Goal: Information Seeking & Learning: Learn about a topic

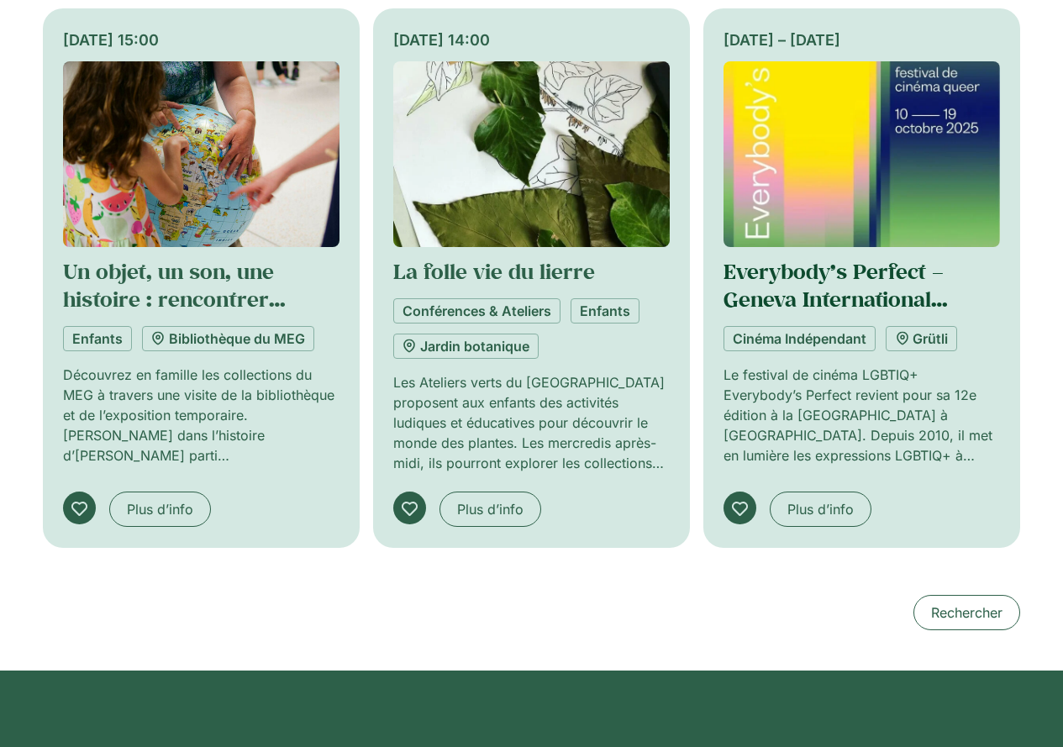
scroll to position [1345, 0]
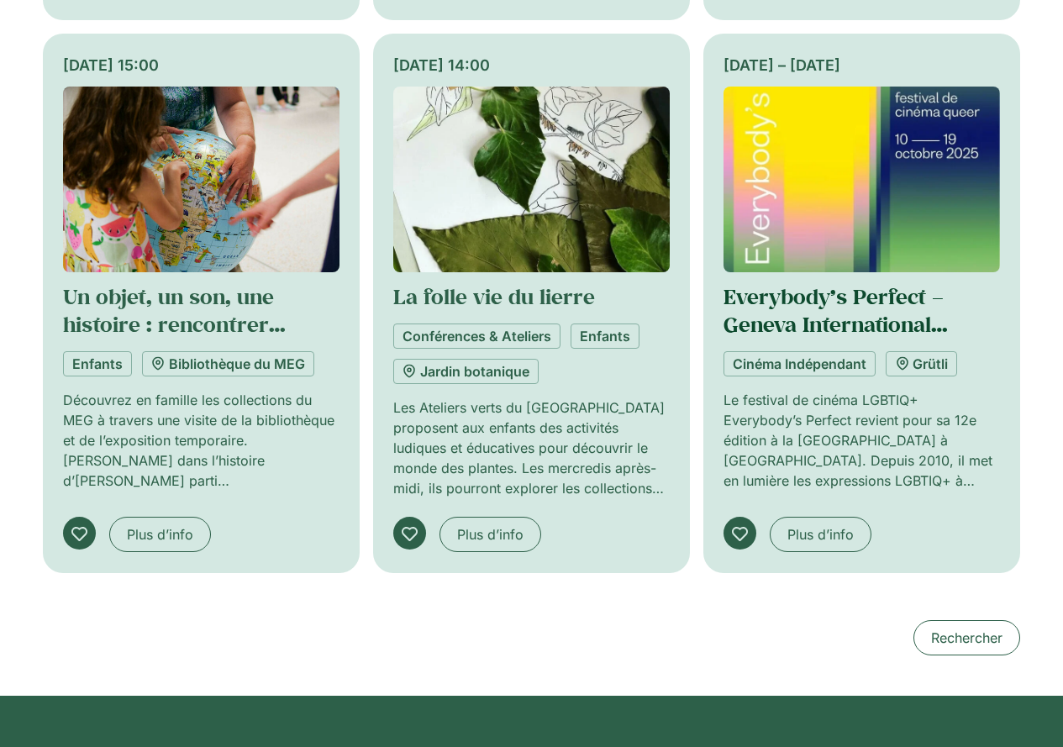
click at [763, 309] on link "Everybody’s Perfect – Geneva International [DEMOGRAPHIC_DATA] Film Festival" at bounding box center [838, 337] width 229 height 111
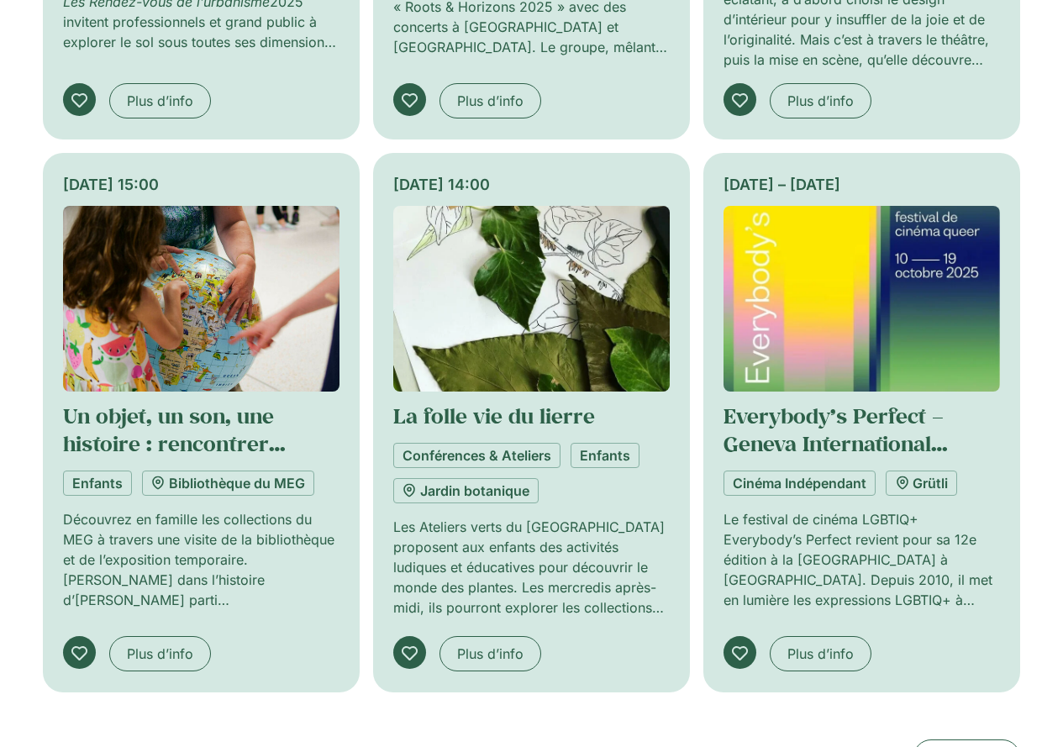
scroll to position [1340, 0]
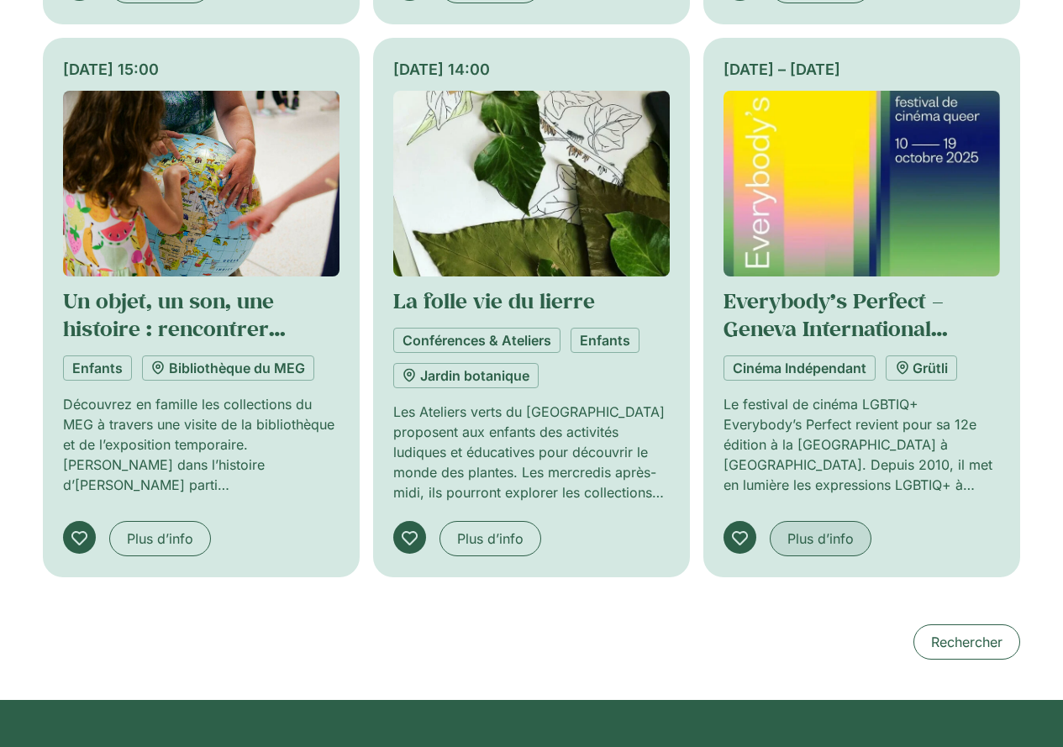
click at [817, 535] on span "Plus d’info" at bounding box center [820, 539] width 66 height 20
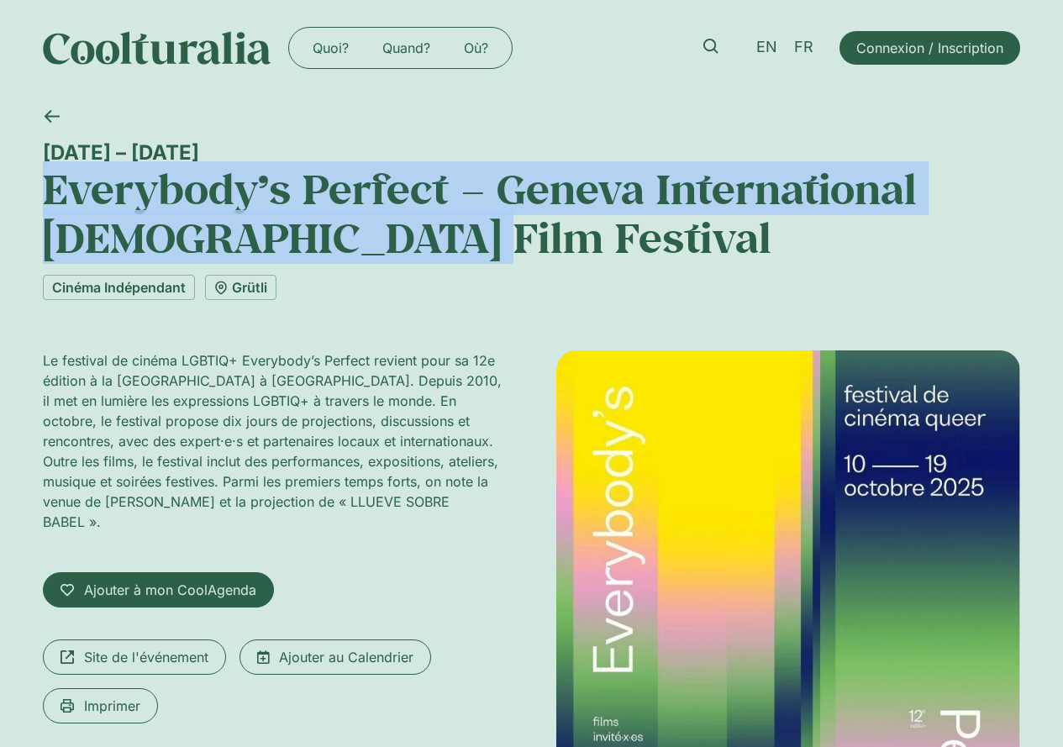
drag, startPoint x: 39, startPoint y: 175, endPoint x: 454, endPoint y: 247, distance: 420.6
click at [454, 247] on div "[DATE] – [DATE] Everybody’s Perfect – Geneva International [DEMOGRAPHIC_DATA] F…" at bounding box center [531, 553] width 1063 height 914
copy h1 "Everybody’s Perfect – Geneva International [DEMOGRAPHIC_DATA] Film Festival"
click at [29, 150] on div "[DATE] – [DATE] Everybody’s Perfect – Geneva International [DEMOGRAPHIC_DATA] F…" at bounding box center [531, 553] width 1063 height 914
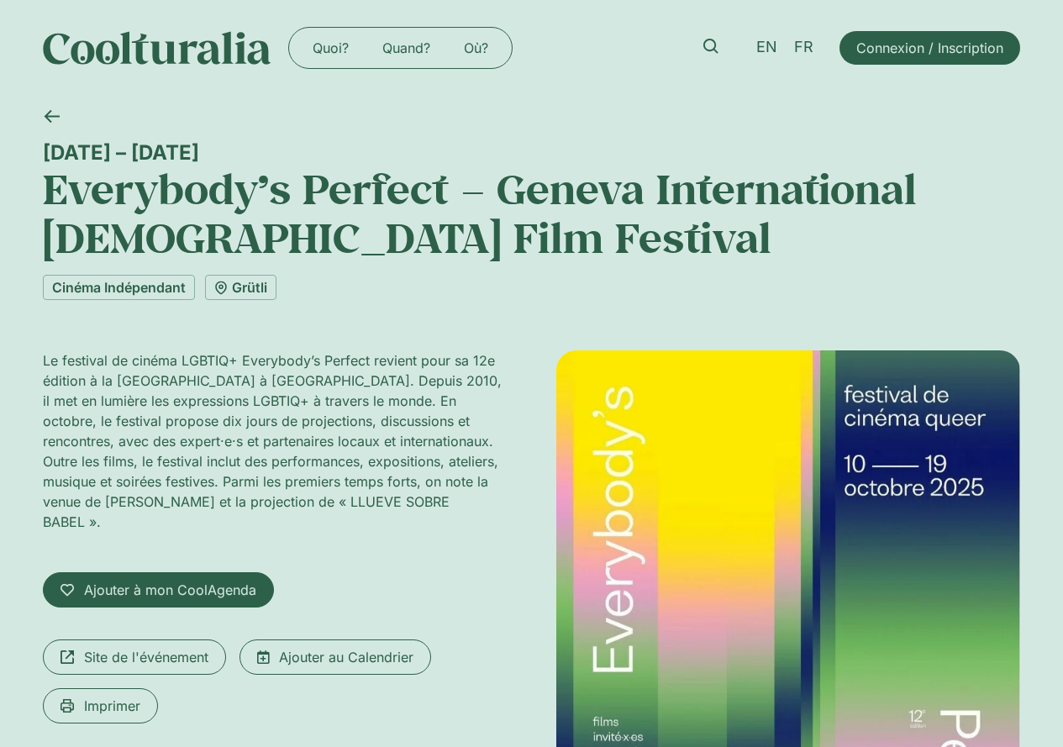
drag, startPoint x: 41, startPoint y: 148, endPoint x: 186, endPoint y: 156, distance: 144.8
click at [186, 156] on div "[DATE] – [DATE] Everybody’s Perfect – Geneva International [DEMOGRAPHIC_DATA] F…" at bounding box center [531, 553] width 1063 height 914
copy div "[DATE] – [DATE]"
click at [144, 382] on p "Le festival de cinéma LGBTIQ+ Everybody’s Perfect revient pour sa 12e édition à…" at bounding box center [275, 441] width 464 height 182
drag, startPoint x: 45, startPoint y: 358, endPoint x: 247, endPoint y: 369, distance: 202.8
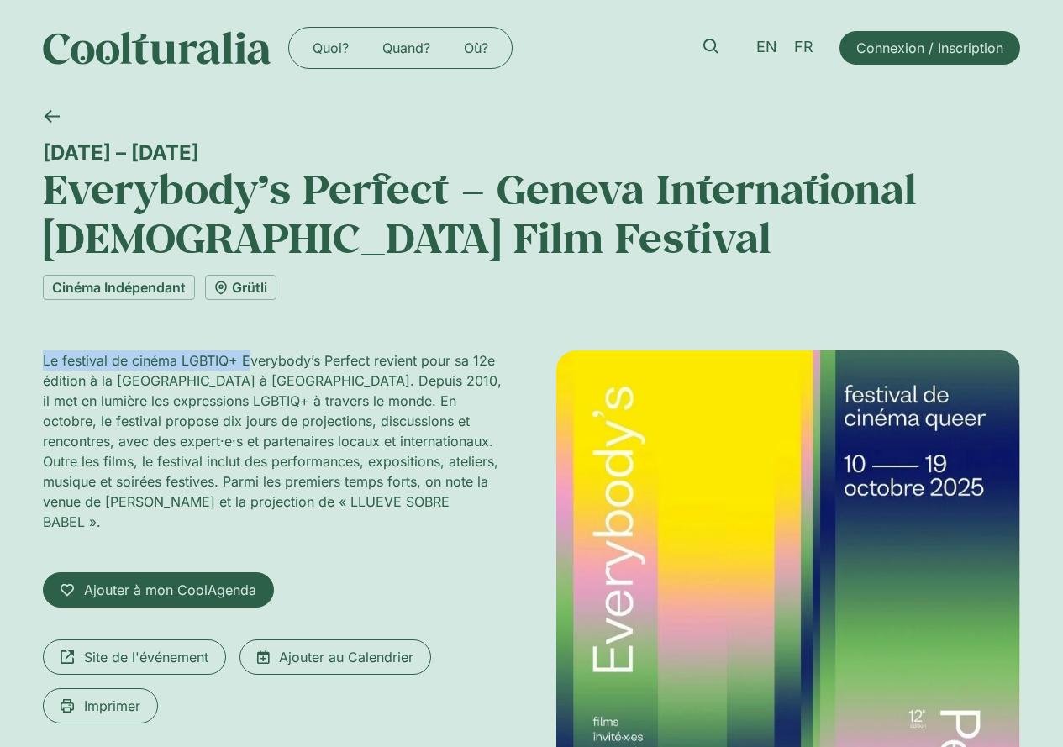
click at [247, 369] on p "Le festival de cinéma LGBTIQ+ Everybody’s Perfect revient pour sa 12e édition à…" at bounding box center [275, 441] width 464 height 182
click at [106, 410] on p "Le festival de cinéma LGBTIQ+ Everybody’s Perfect revient pour sa 12e édition à…" at bounding box center [275, 441] width 464 height 182
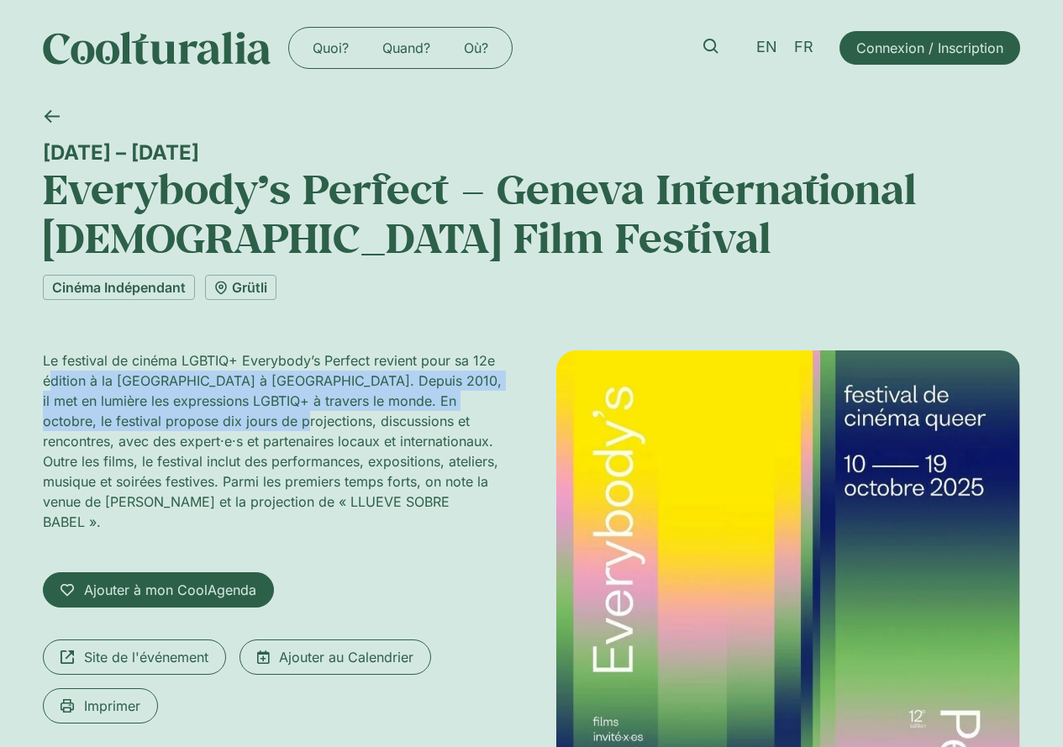
drag, startPoint x: 50, startPoint y: 371, endPoint x: 252, endPoint y: 422, distance: 208.7
click at [252, 422] on p "Le festival de cinéma LGBTIQ+ Everybody’s Perfect revient pour sa 12e édition à…" at bounding box center [275, 441] width 464 height 182
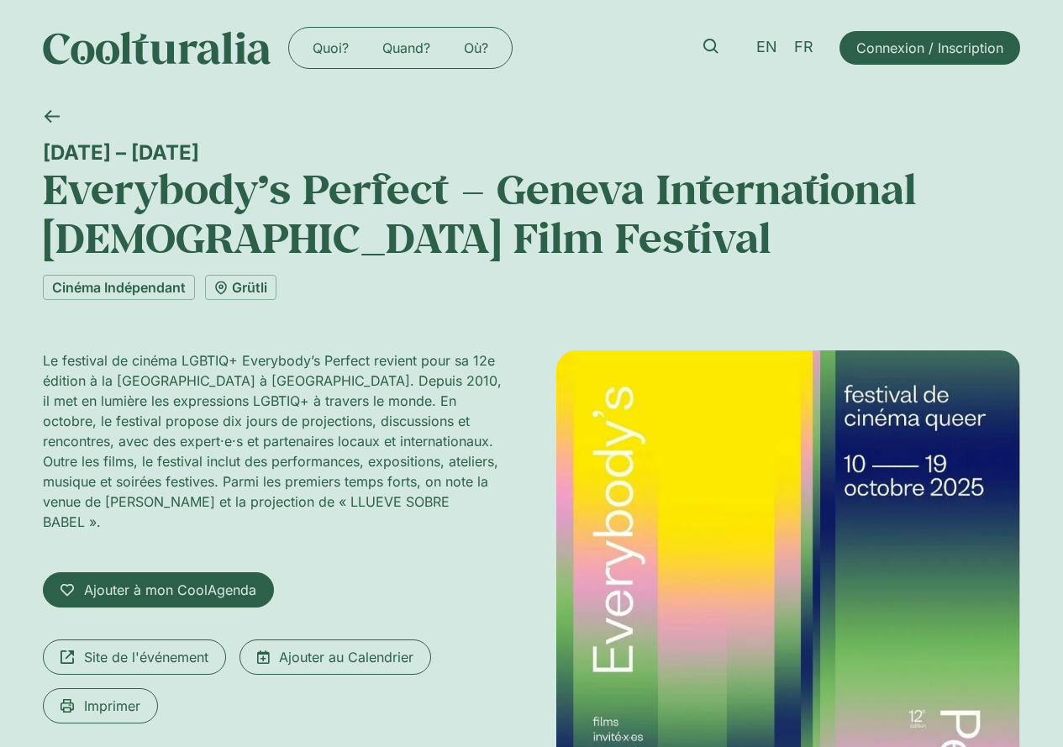
click at [267, 437] on p "Le festival de cinéma LGBTIQ+ Everybody’s Perfect revient pour sa 12e édition à…" at bounding box center [275, 441] width 464 height 182
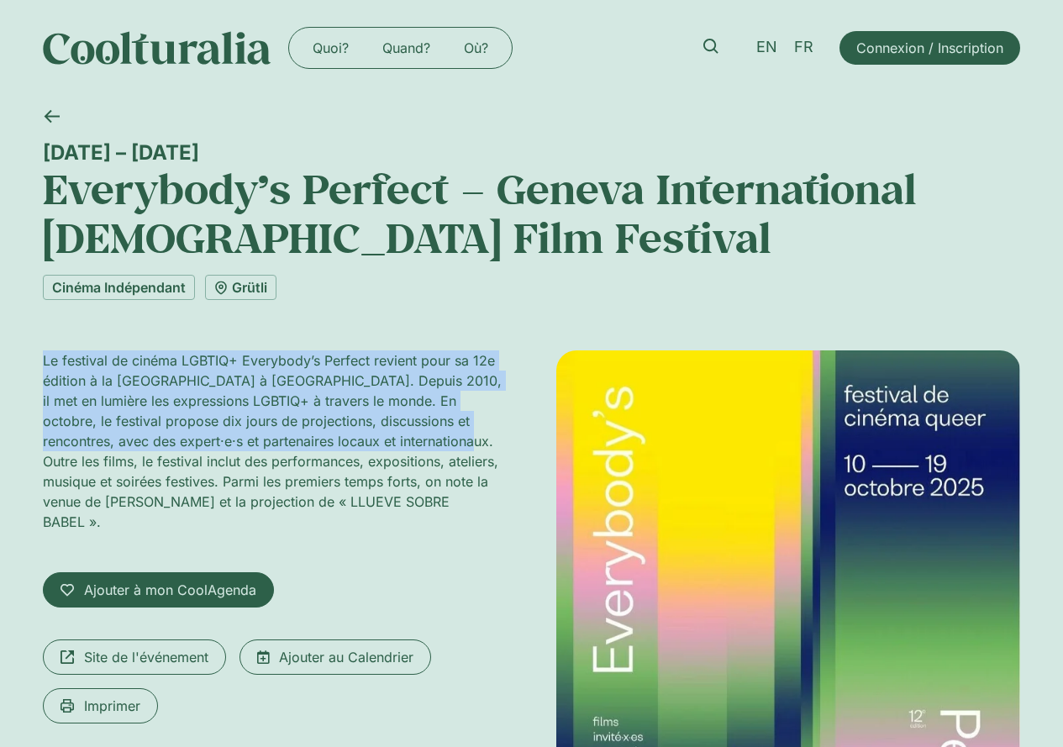
drag, startPoint x: 45, startPoint y: 356, endPoint x: 383, endPoint y: 441, distance: 348.3
click at [383, 441] on p "Le festival de cinéma LGBTIQ+ Everybody’s Perfect revient pour sa 12e édition à…" at bounding box center [275, 441] width 464 height 182
copy p "Le festival de cinéma LGBTIQ+ Everybody’s Perfect revient pour sa 12e édition à…"
